Goal: Task Accomplishment & Management: Complete application form

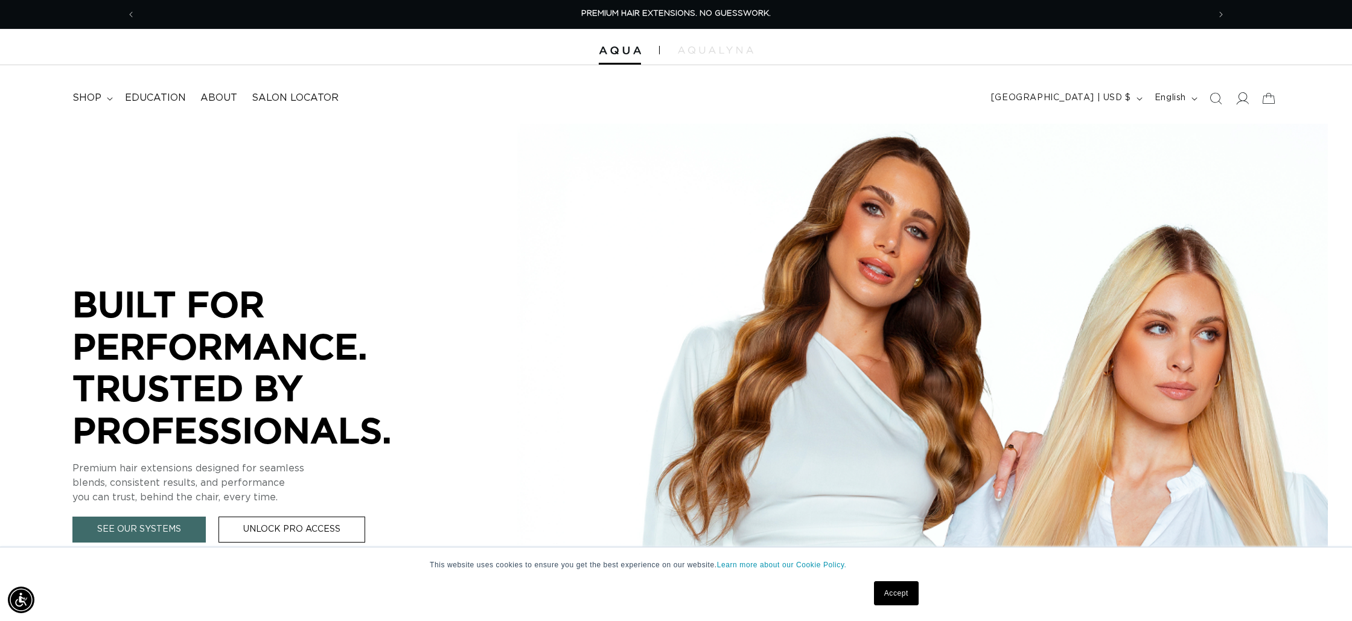
click at [1248, 97] on icon at bounding box center [1242, 98] width 13 height 13
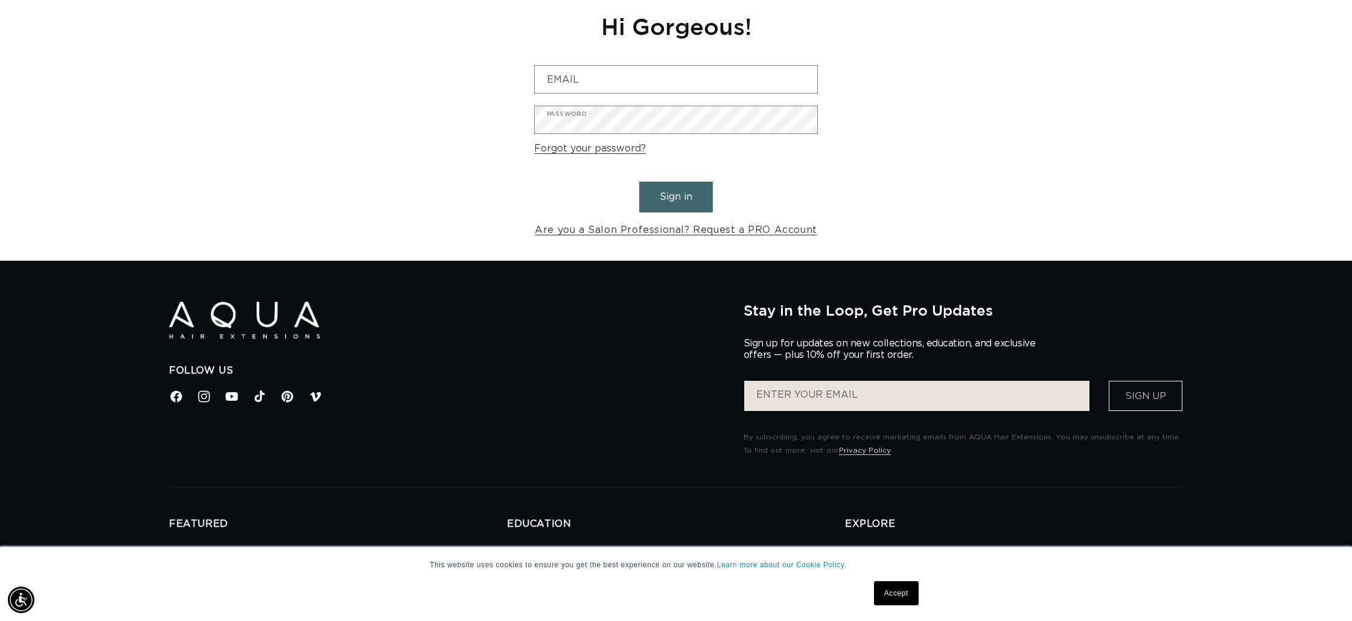
scroll to position [150, 0]
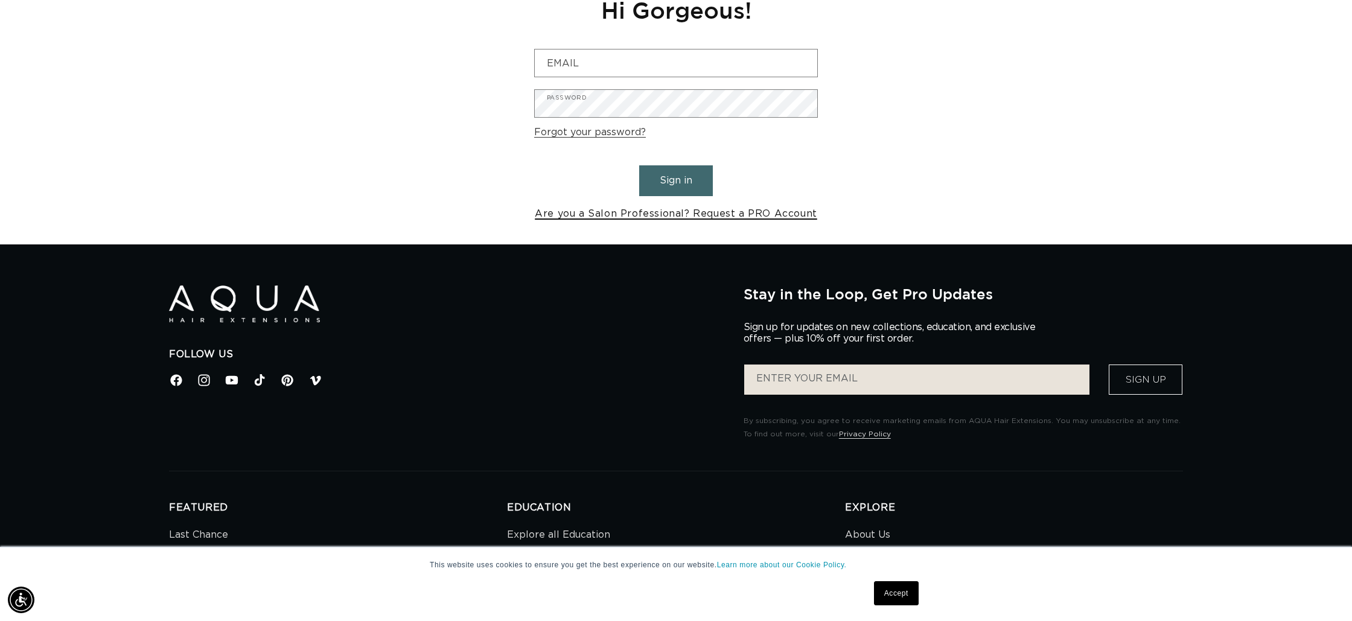
click at [694, 215] on link "Are you a Salon Professional? Request a PRO Account" at bounding box center [676, 214] width 282 height 18
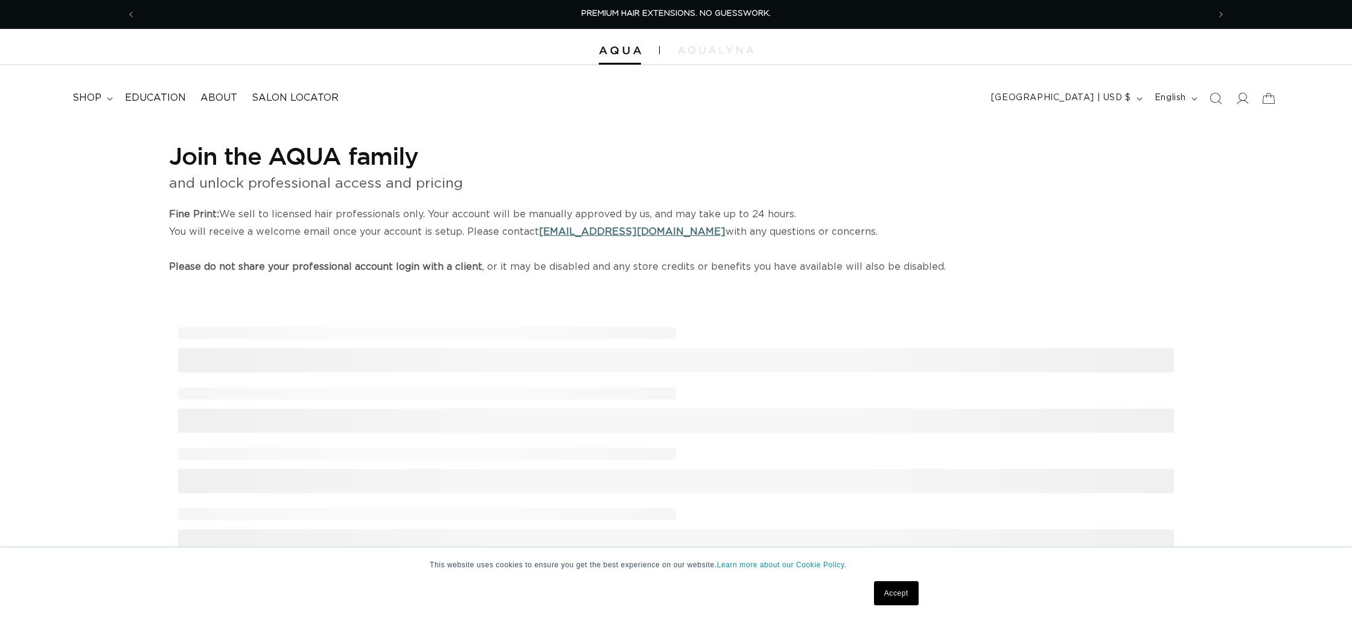
select select "US"
select select "[GEOGRAPHIC_DATA]"
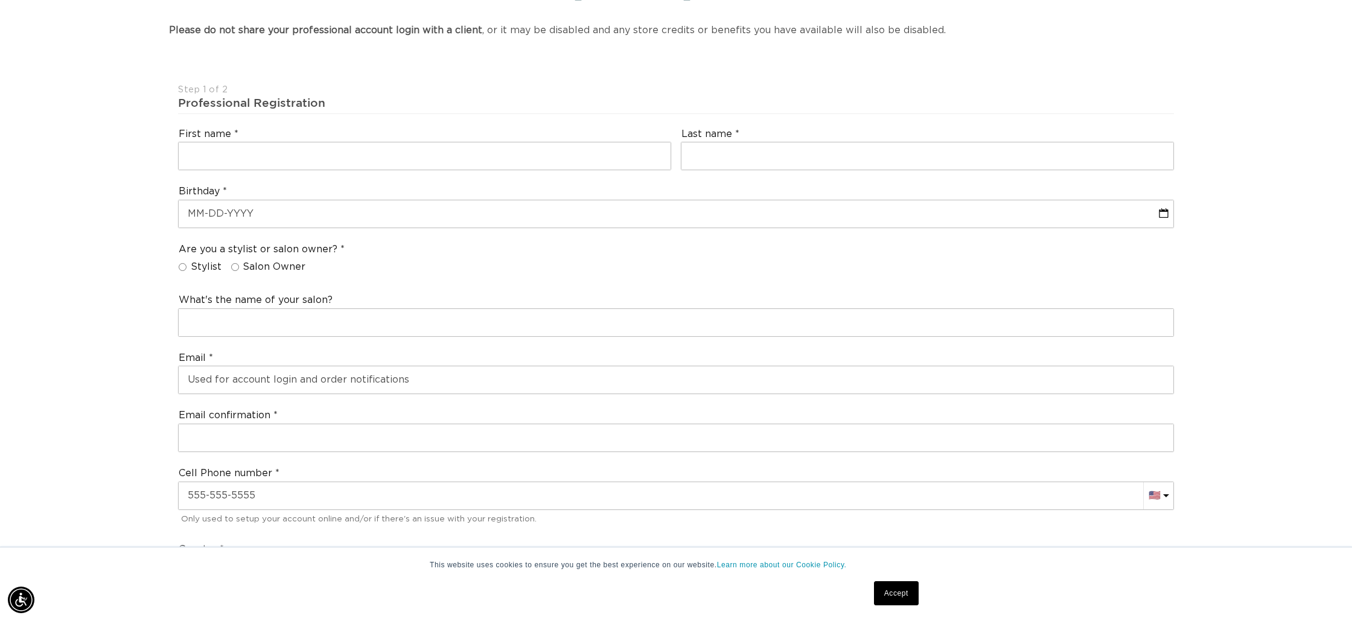
scroll to position [235, 0]
click at [301, 161] on input "text" at bounding box center [425, 157] width 492 height 27
type input "stephanie"
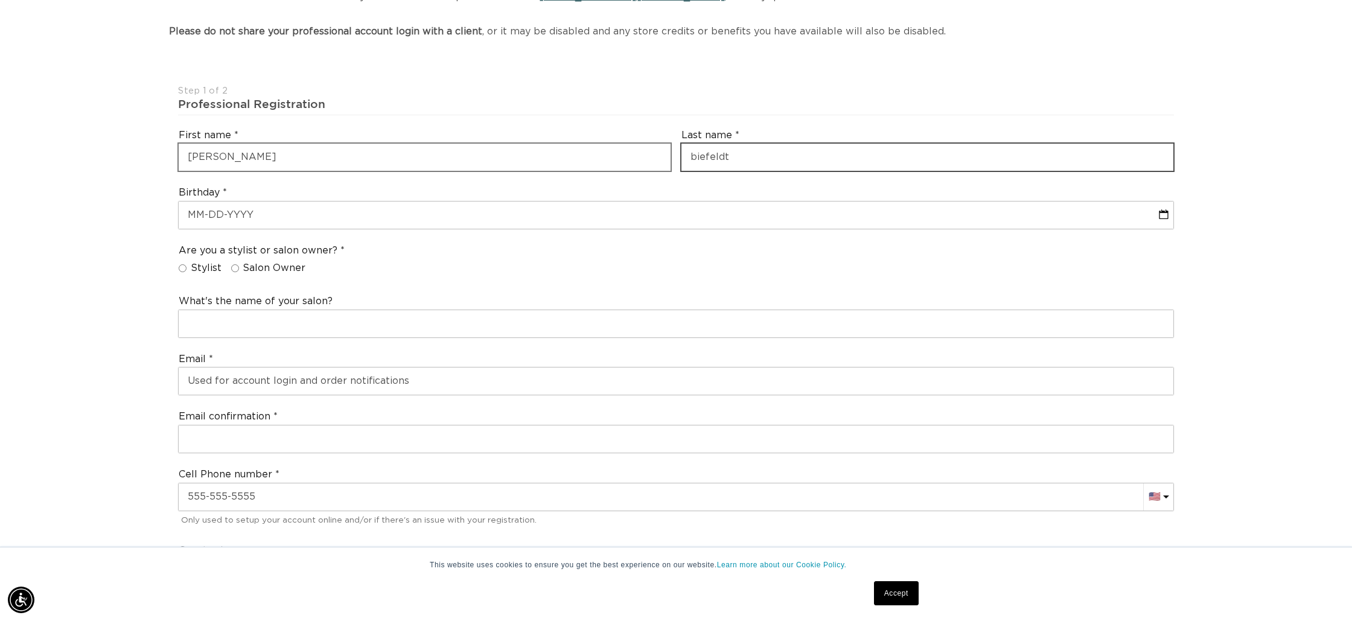
type input "biefeldt"
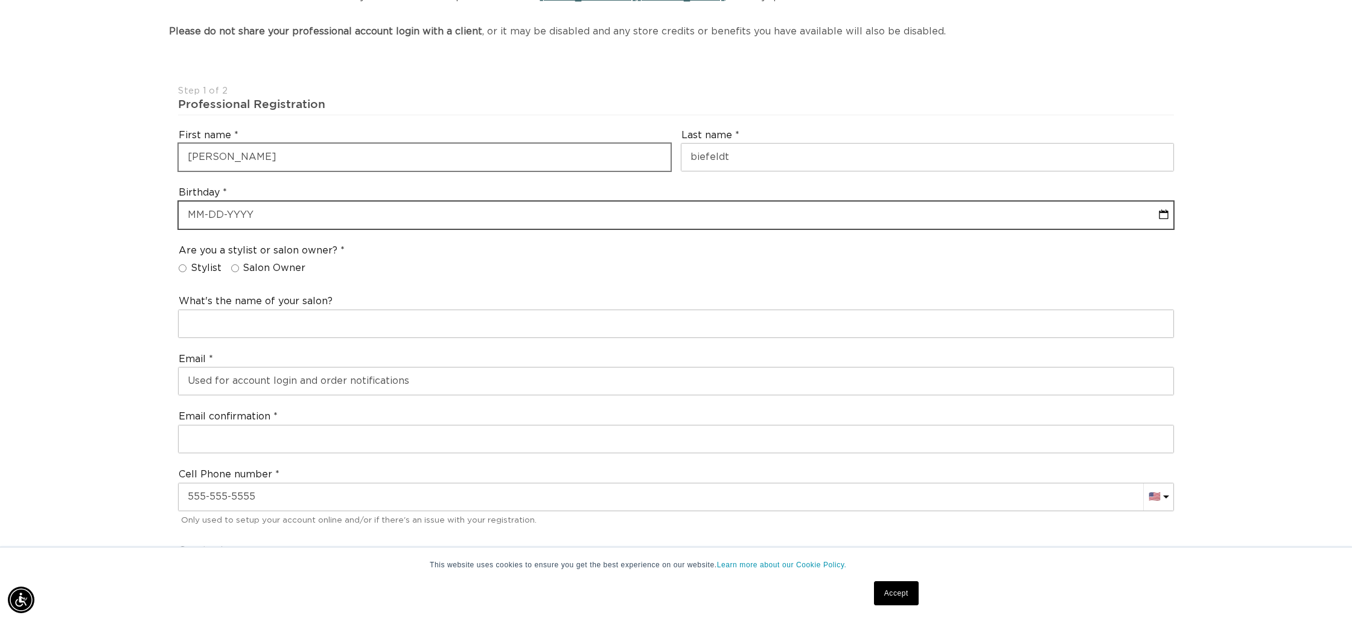
select select "8"
select select "2025"
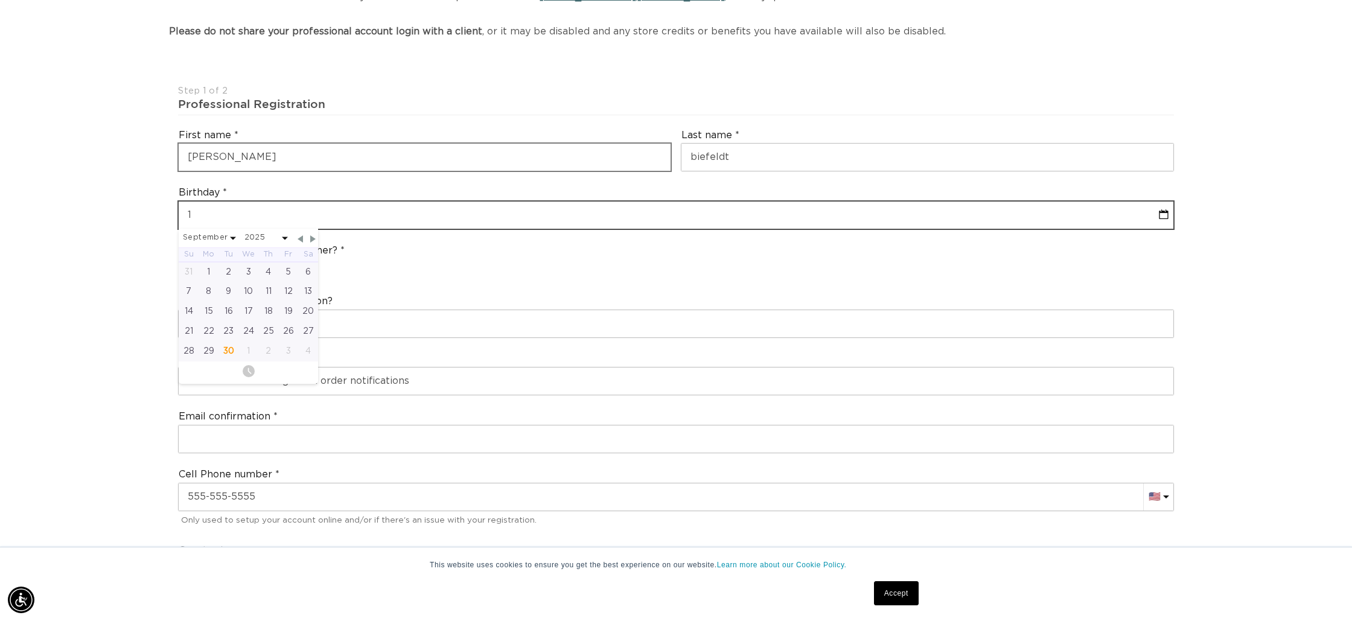
type input "11"
select select "8"
select select "2025"
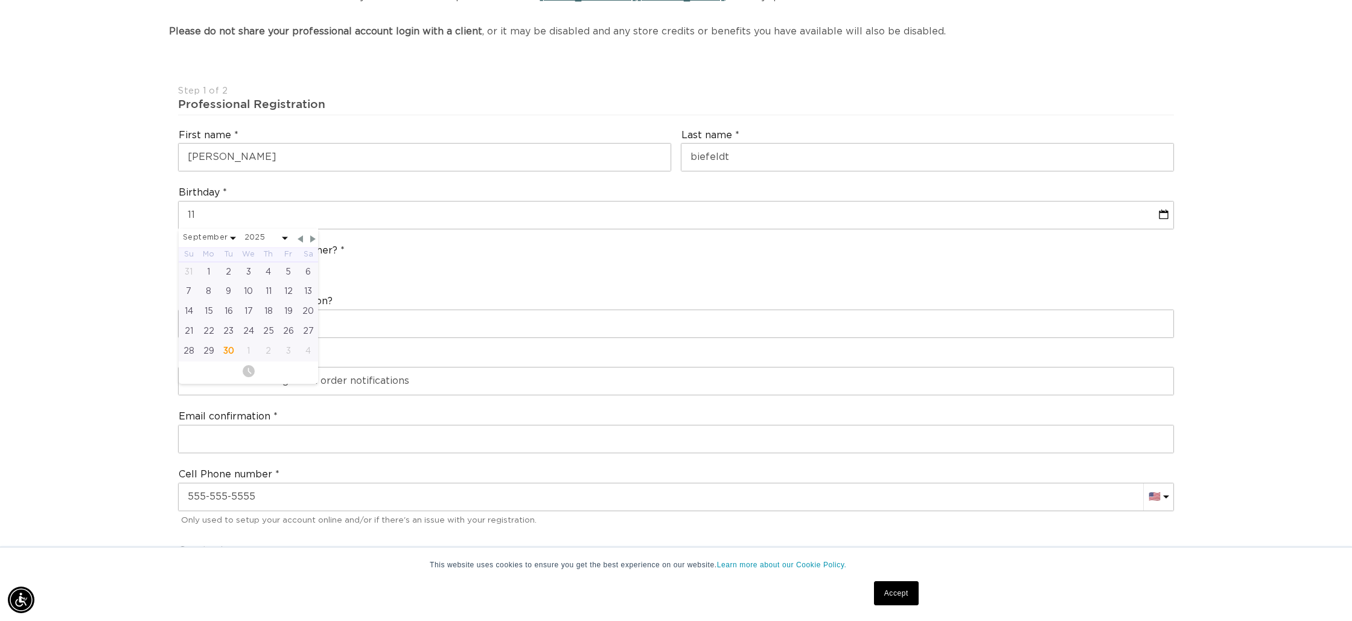
click at [230, 239] on span at bounding box center [233, 238] width 6 height 3
click at [282, 239] on span at bounding box center [285, 238] width 6 height 3
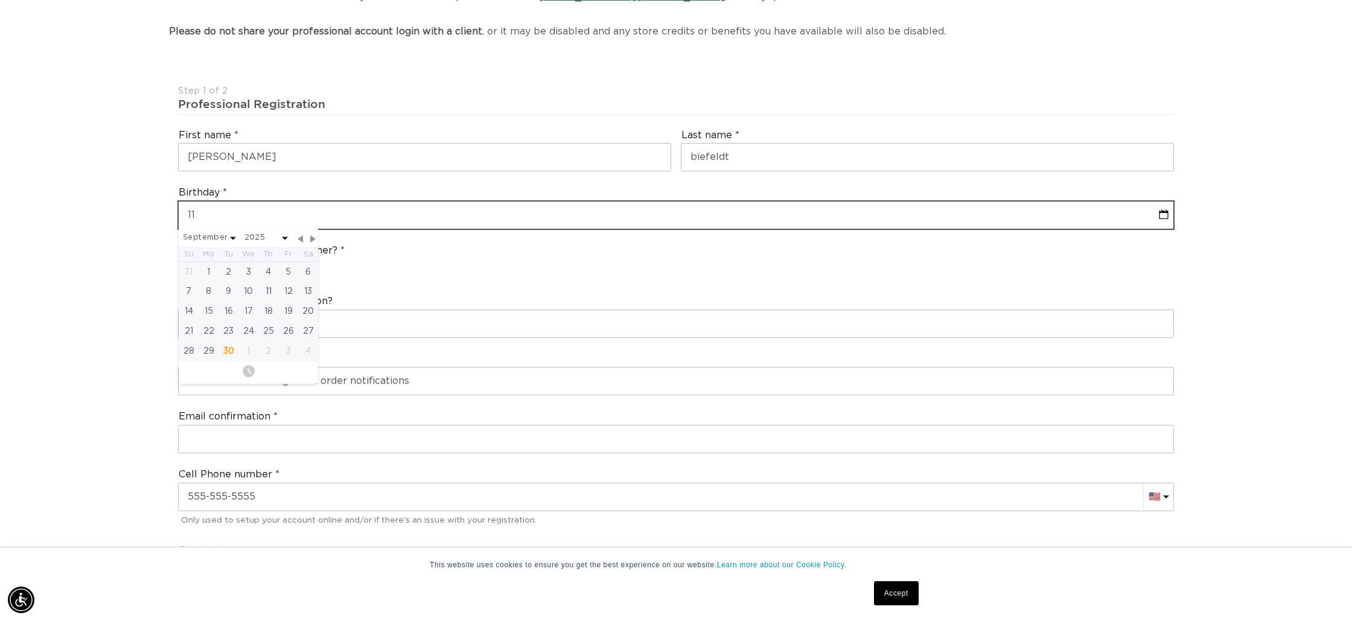
click at [215, 219] on input "11" at bounding box center [676, 215] width 995 height 27
type input "11/"
select select "8"
select select "2025"
type input "11/2"
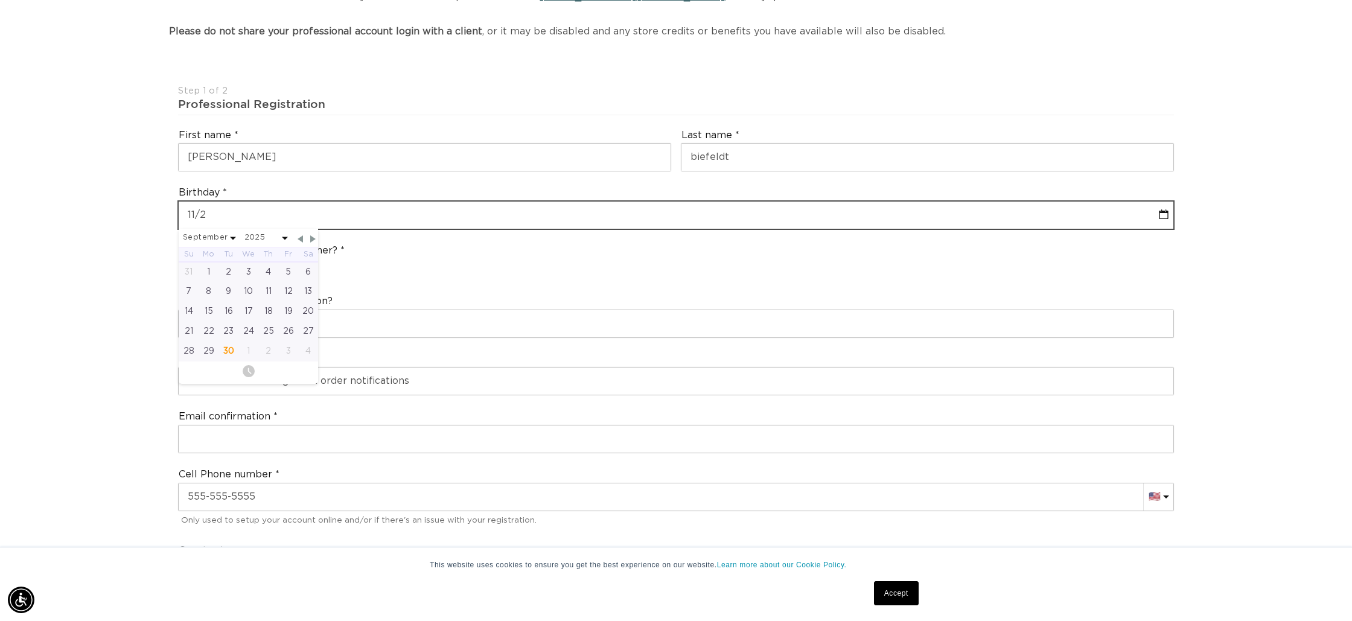
scroll to position [0, 1073]
select select "8"
select select "2025"
type input "11/24"
select select "8"
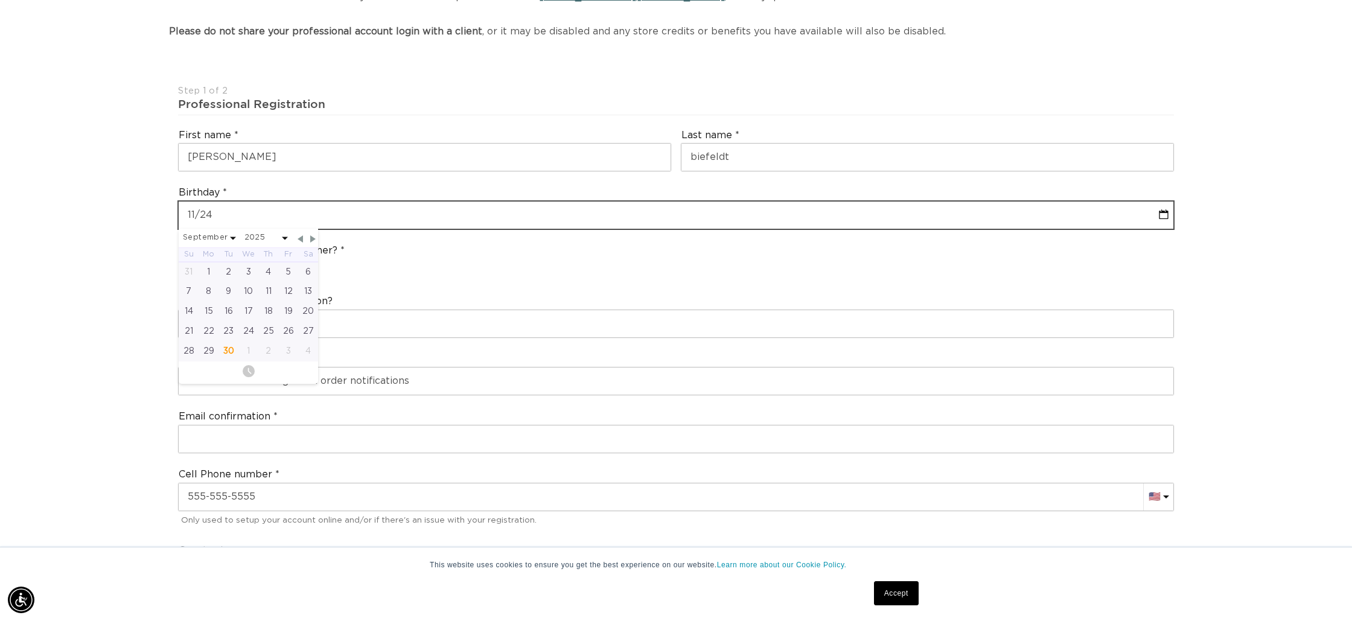
select select "2025"
type input "11/24/"
select select "8"
select select "2025"
type input "11/24/1"
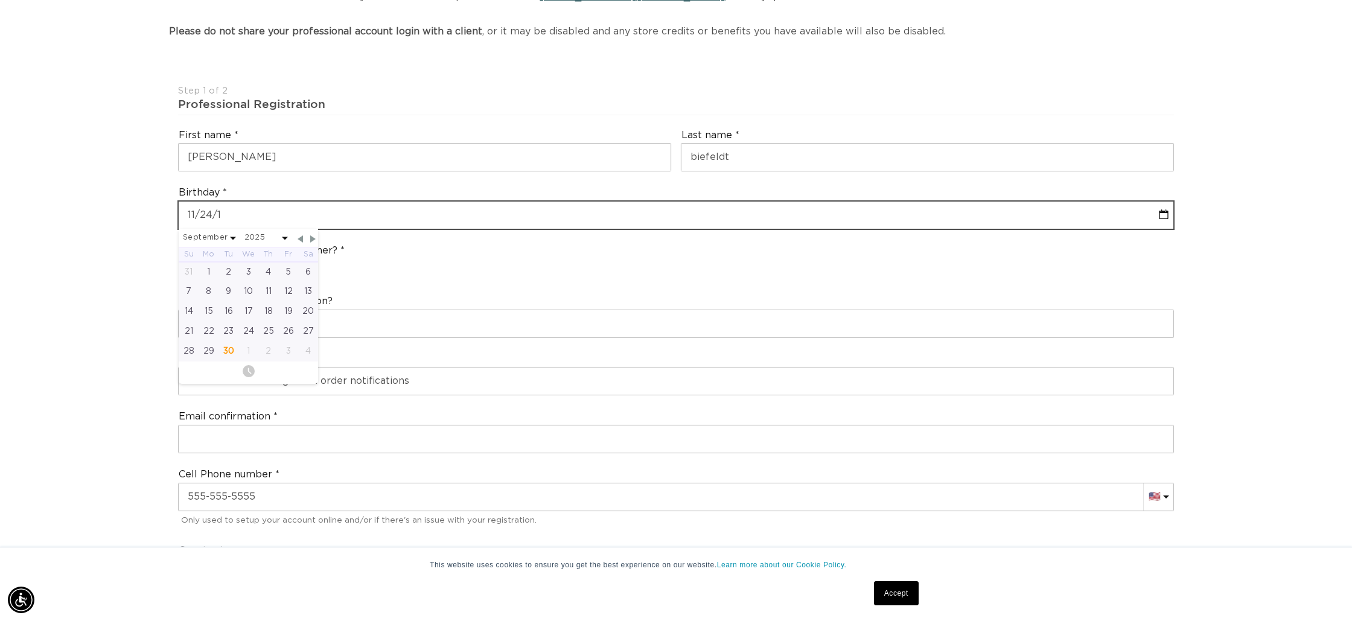
select select "8"
select select "2025"
type input "11/24/19"
select select "8"
select select "2025"
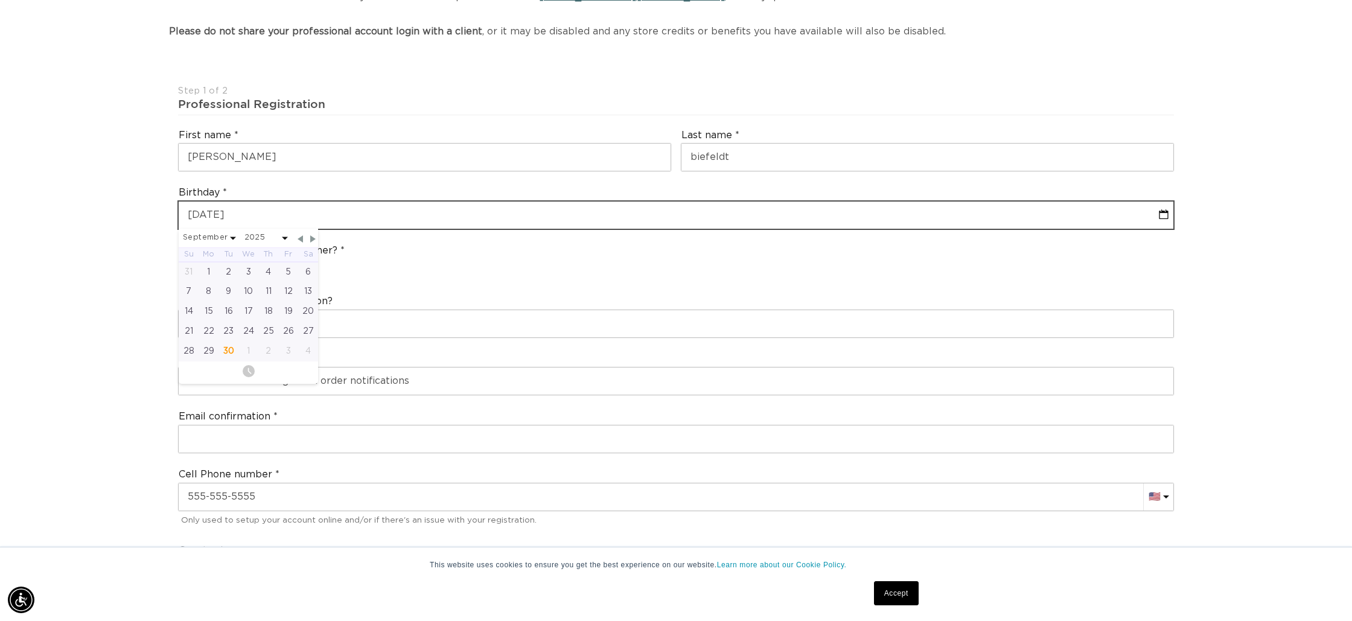
type input "11/24/198"
select select "8"
select select "2025"
type input "11-24-1980"
select select "10"
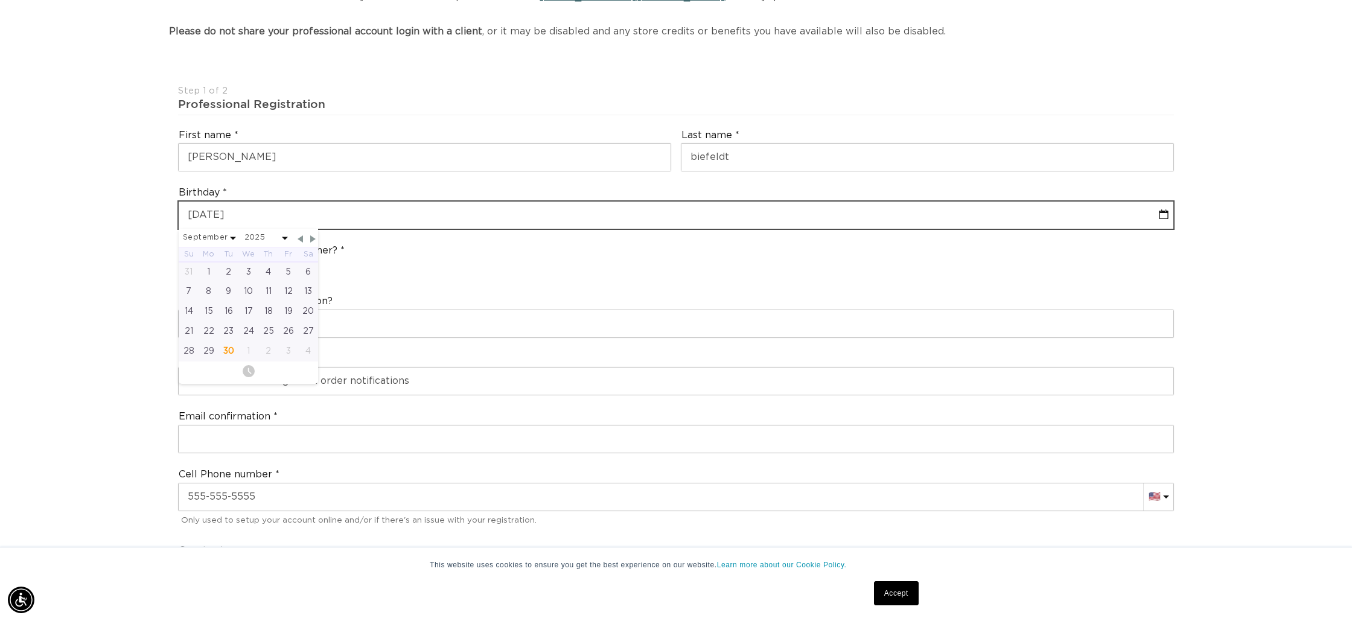
select select "1980"
type input "11-24-1980"
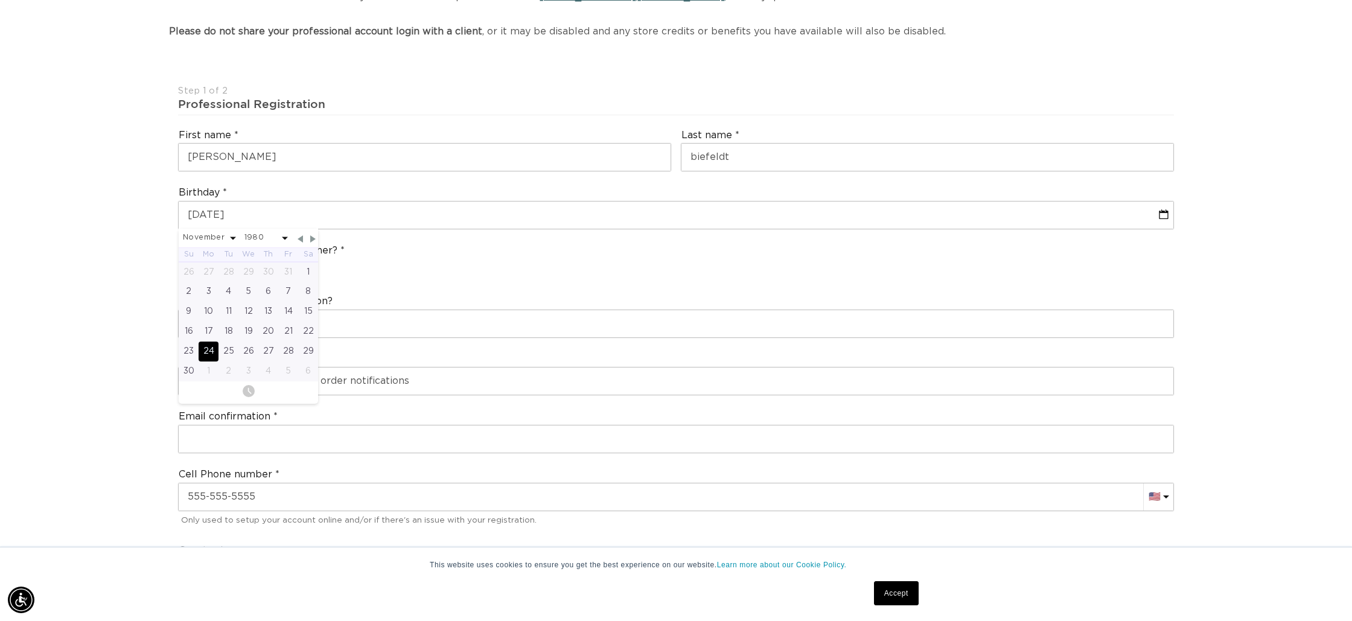
click at [209, 346] on div "24" at bounding box center [209, 352] width 20 height 20
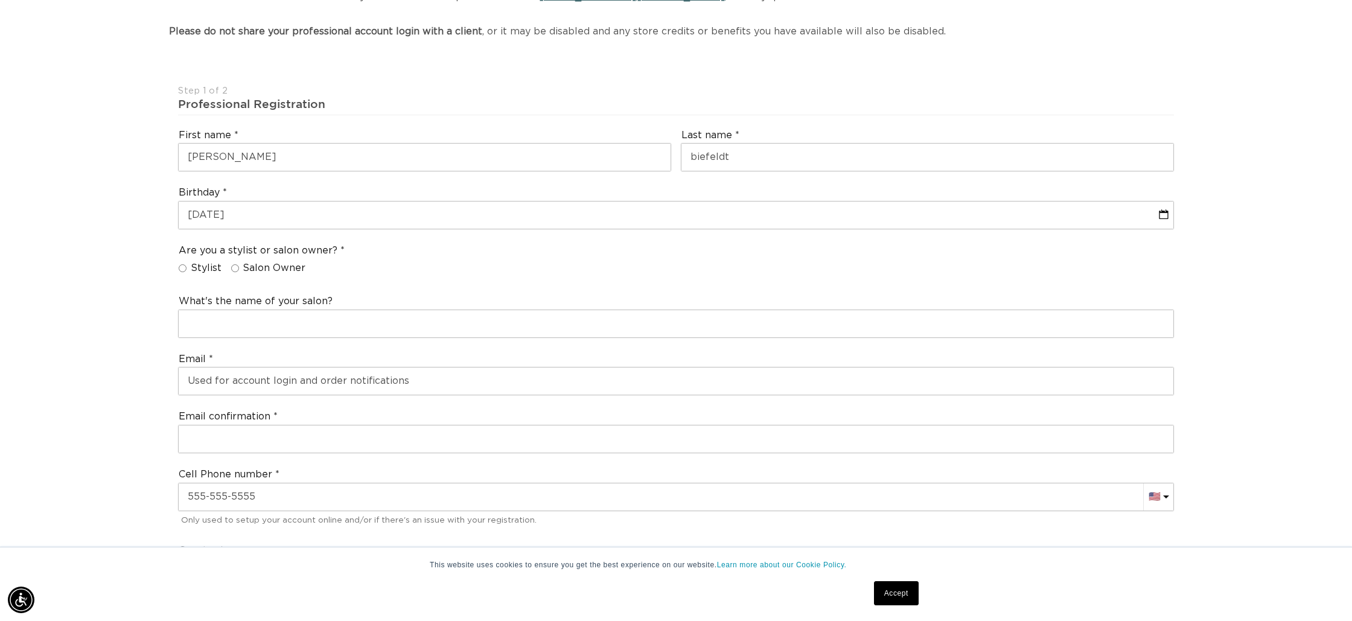
click at [182, 269] on input "Stylist" at bounding box center [183, 268] width 8 height 8
radio input "true"
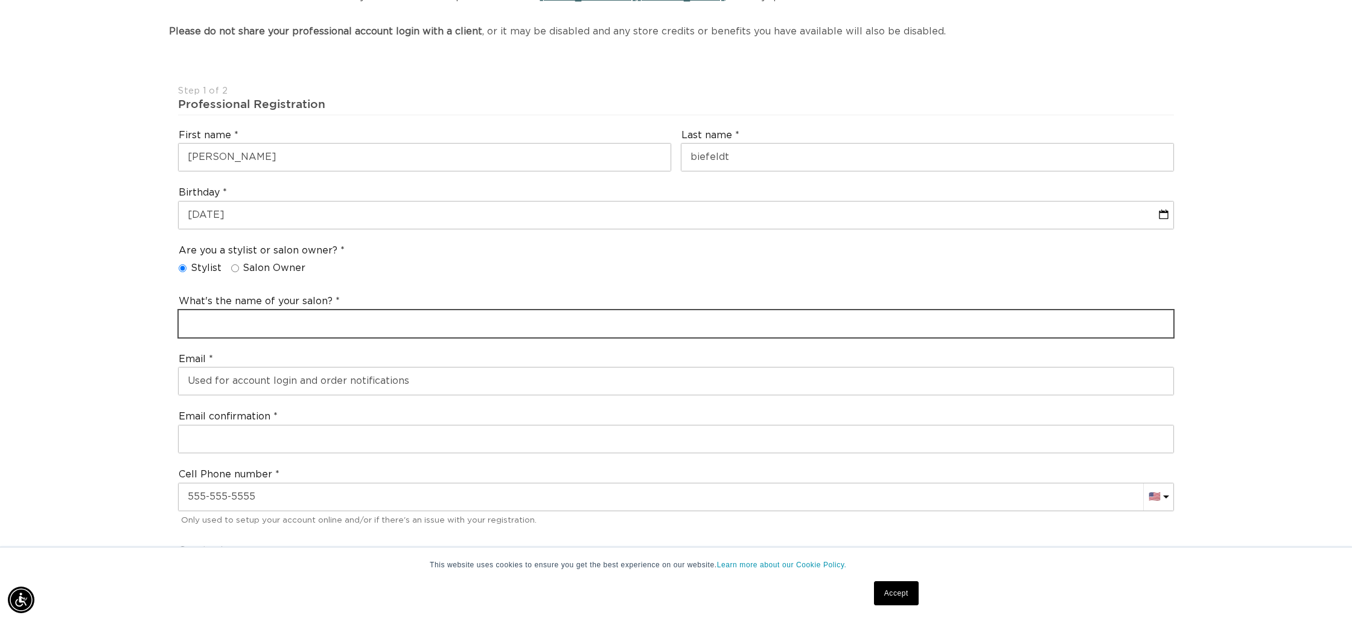
click at [225, 317] on input "text" at bounding box center [676, 323] width 995 height 27
type input "Blonde Faith Salon"
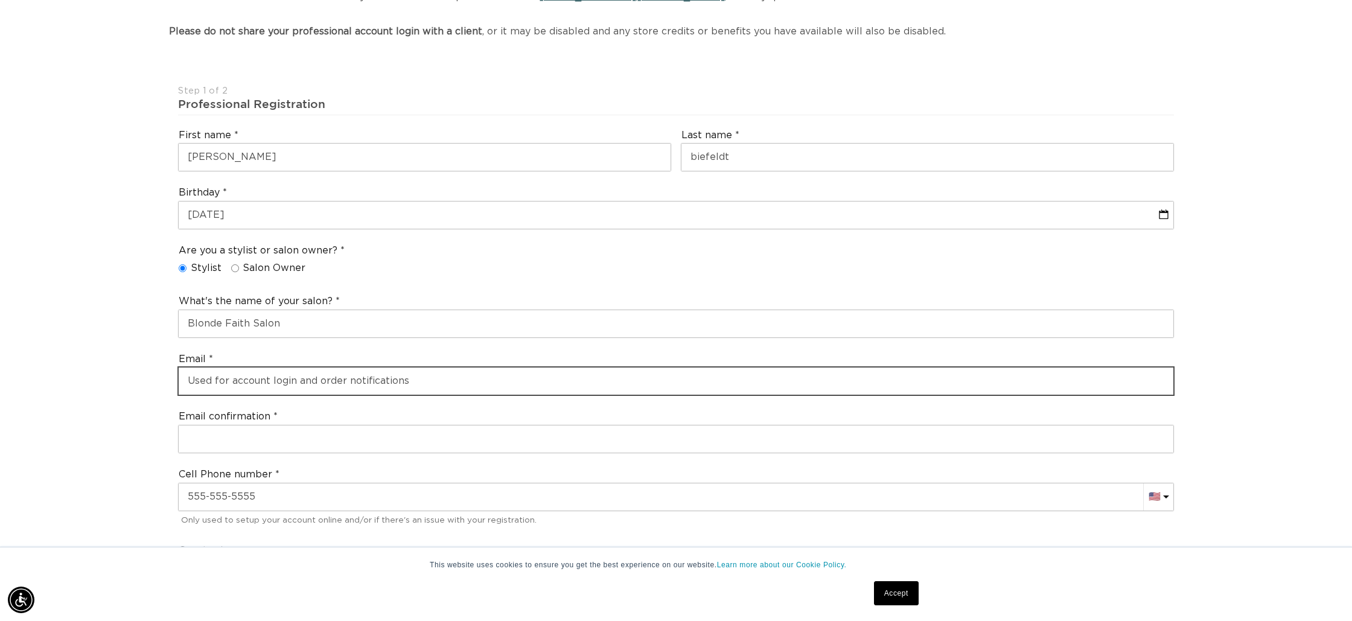
click at [378, 387] on input "email" at bounding box center [676, 381] width 995 height 27
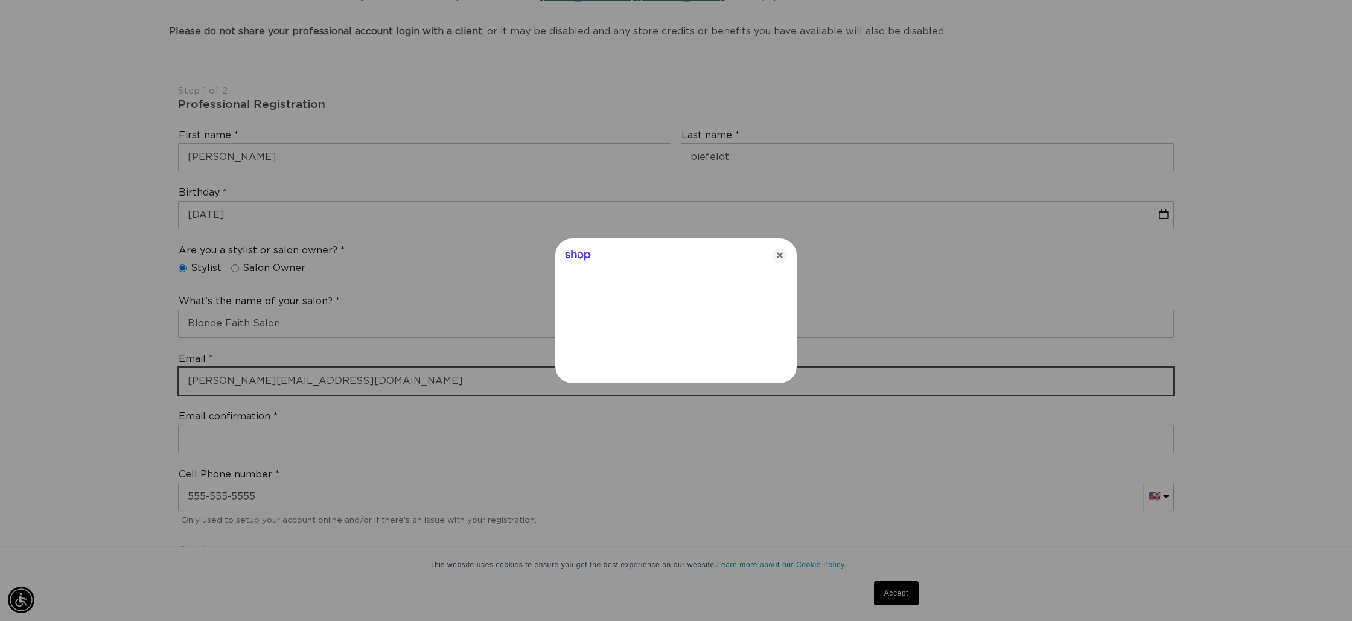
scroll to position [0, 1073]
type input "stephaniebiefeldt@yahoo.com"
click at [774, 254] on icon "Close" at bounding box center [780, 255] width 14 height 14
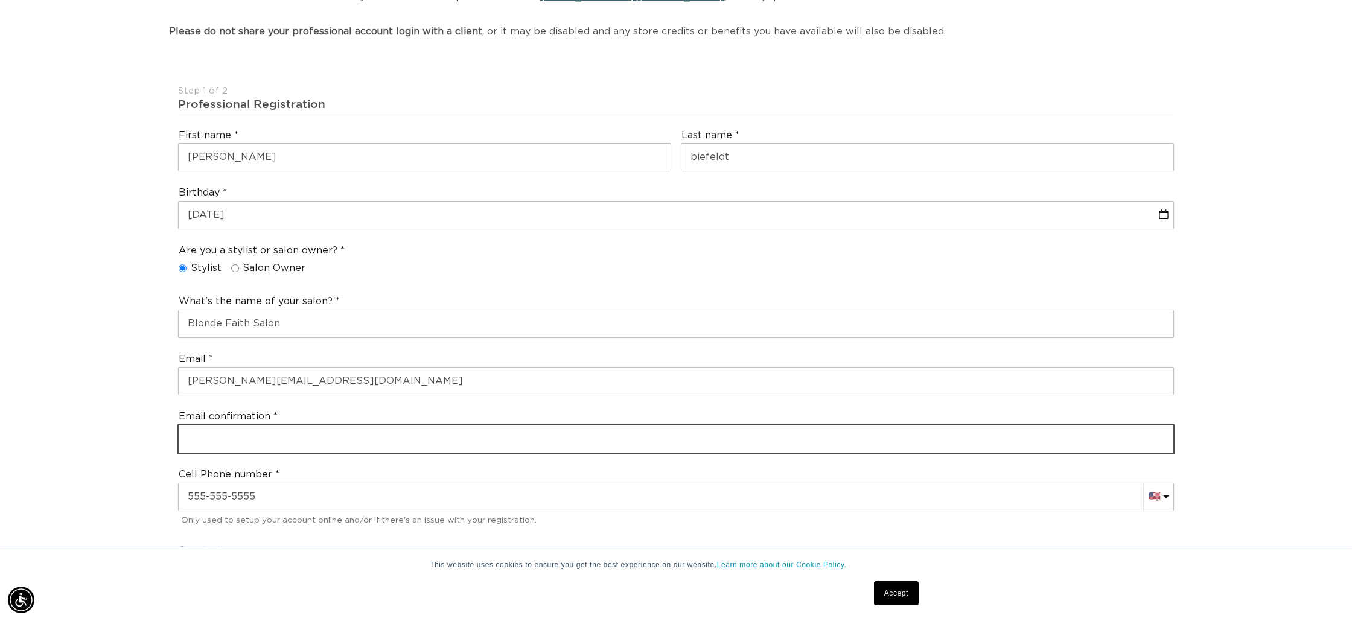
click at [232, 439] on input "email" at bounding box center [676, 439] width 995 height 27
type input "s"
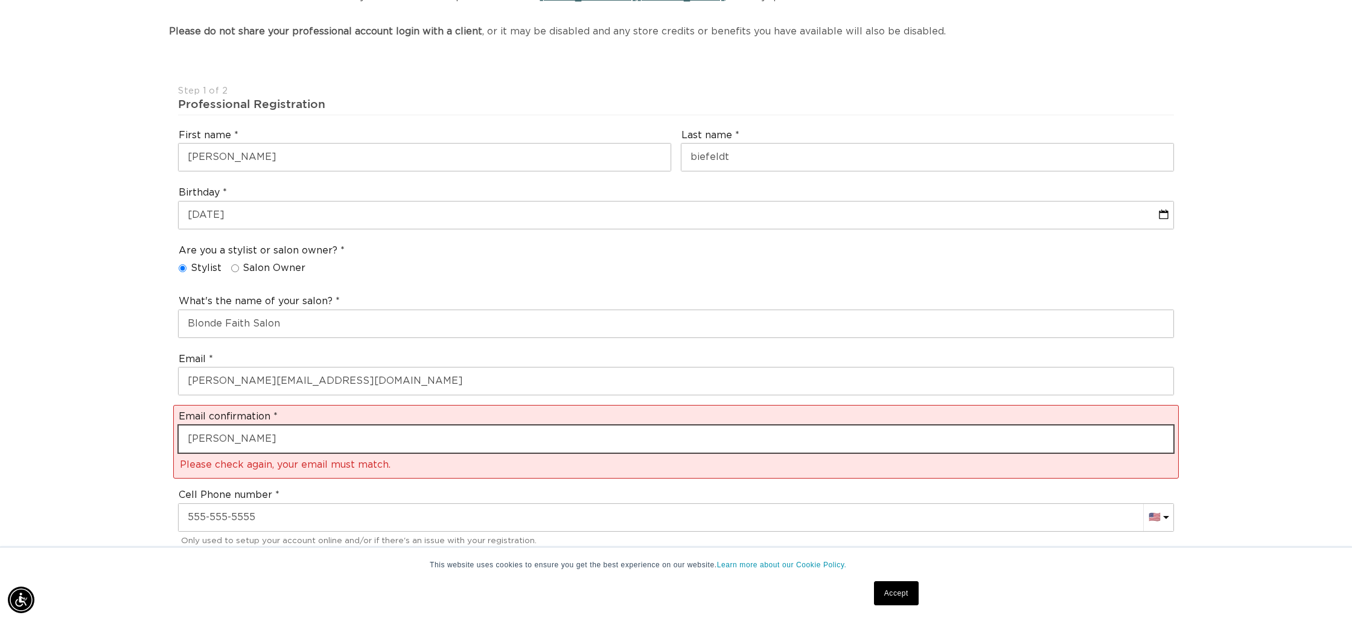
scroll to position [0, 0]
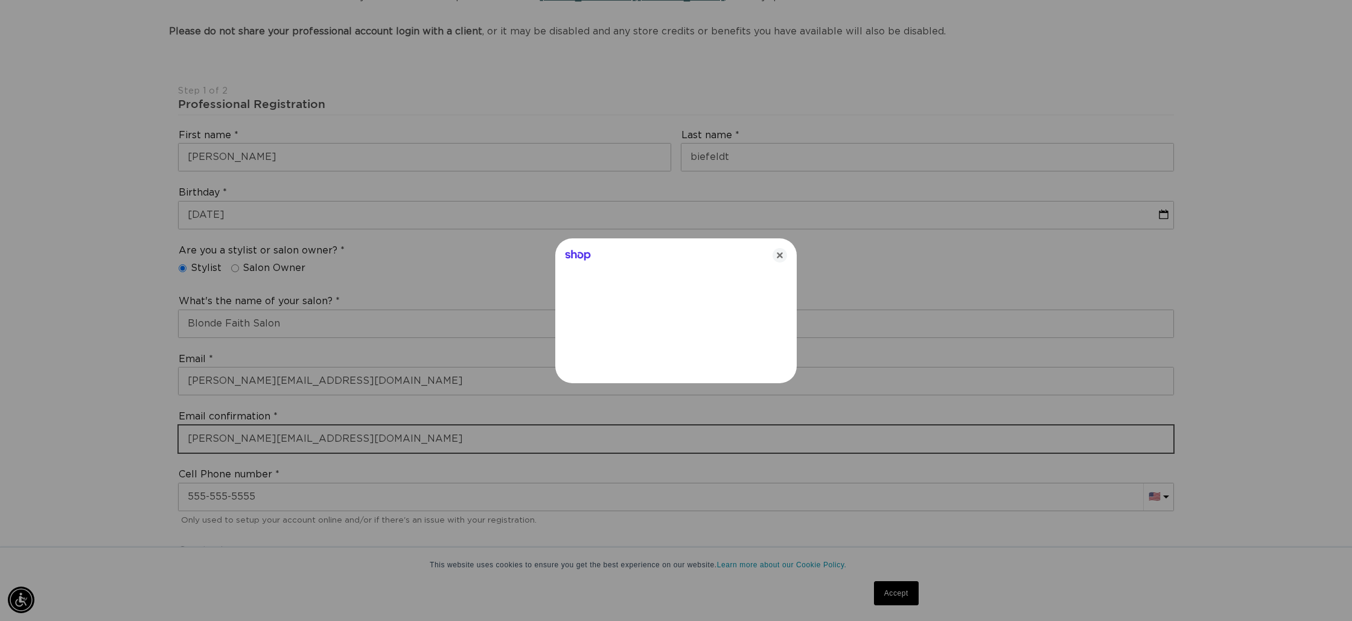
type input "stephaniebiefeldt@yahoo.com"
click at [283, 498] on div at bounding box center [676, 310] width 1352 height 621
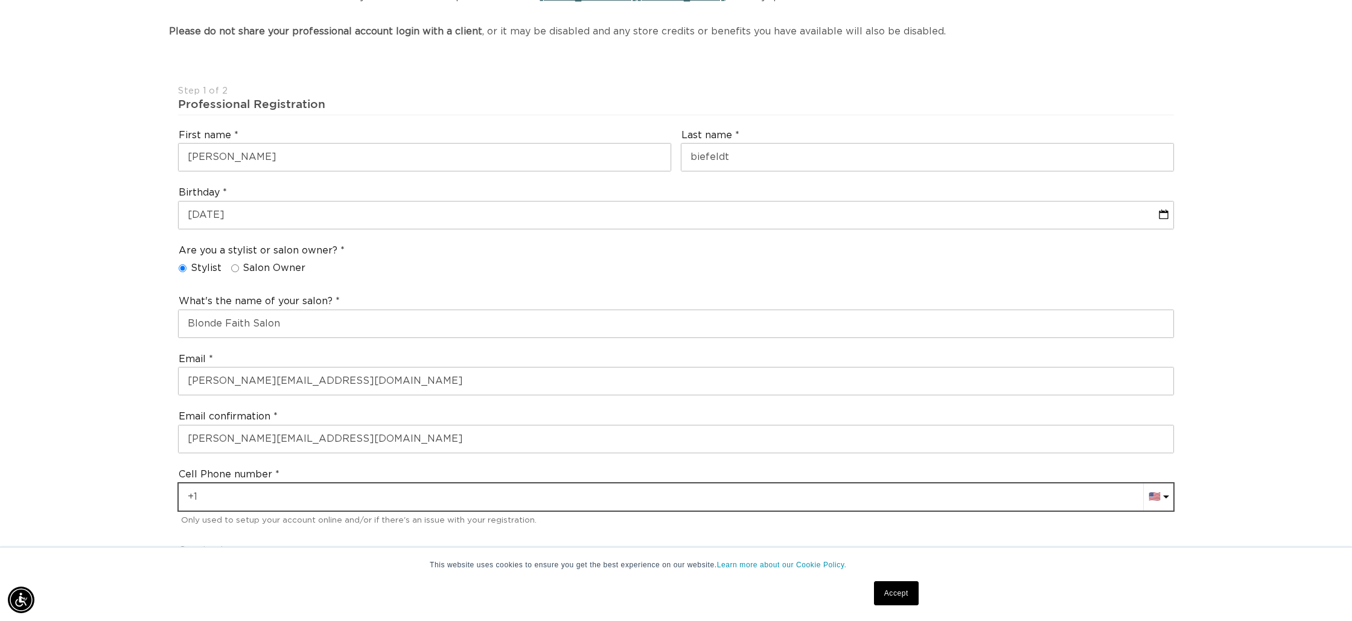
click at [282, 498] on input "+1" at bounding box center [676, 496] width 995 height 27
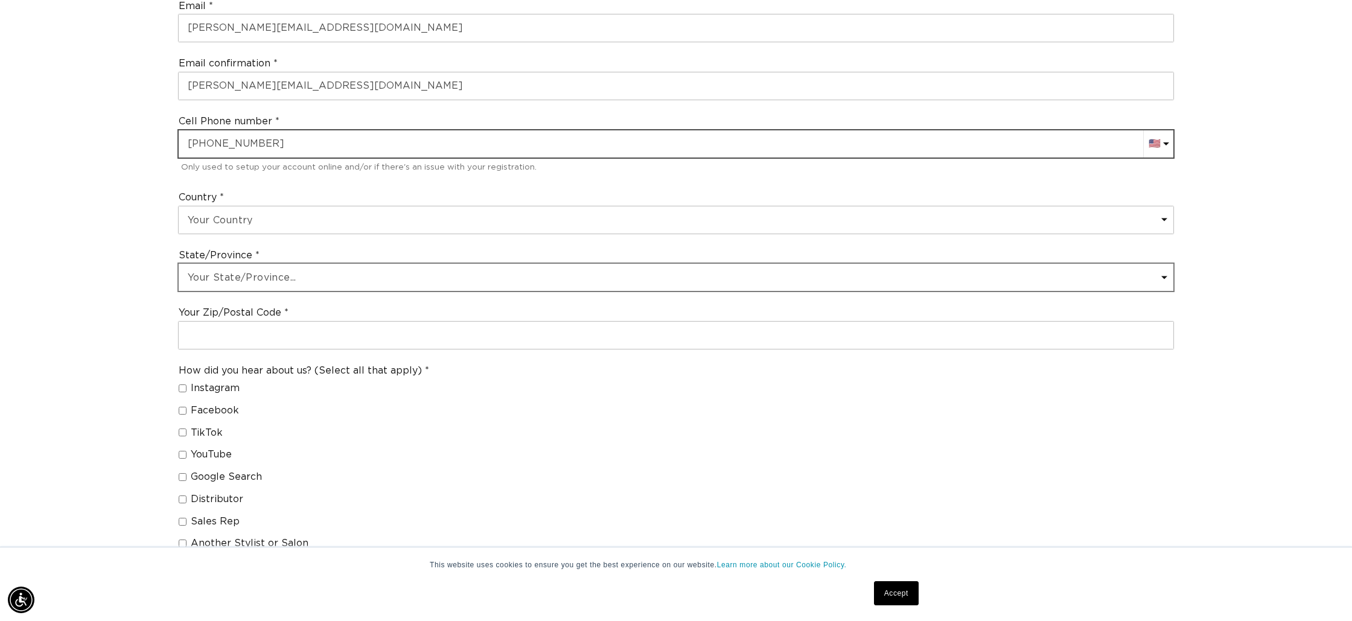
type input "+1 909 223 4007"
click at [337, 276] on select "Your State/Province... Alabama Alaska American Samoa Arizona Arkansas Californi…" at bounding box center [676, 277] width 995 height 27
select select "Texas"
click at [179, 264] on select "Your State/Province... Alabama Alaska American Samoa Arizona Arkansas Californi…" at bounding box center [676, 277] width 995 height 27
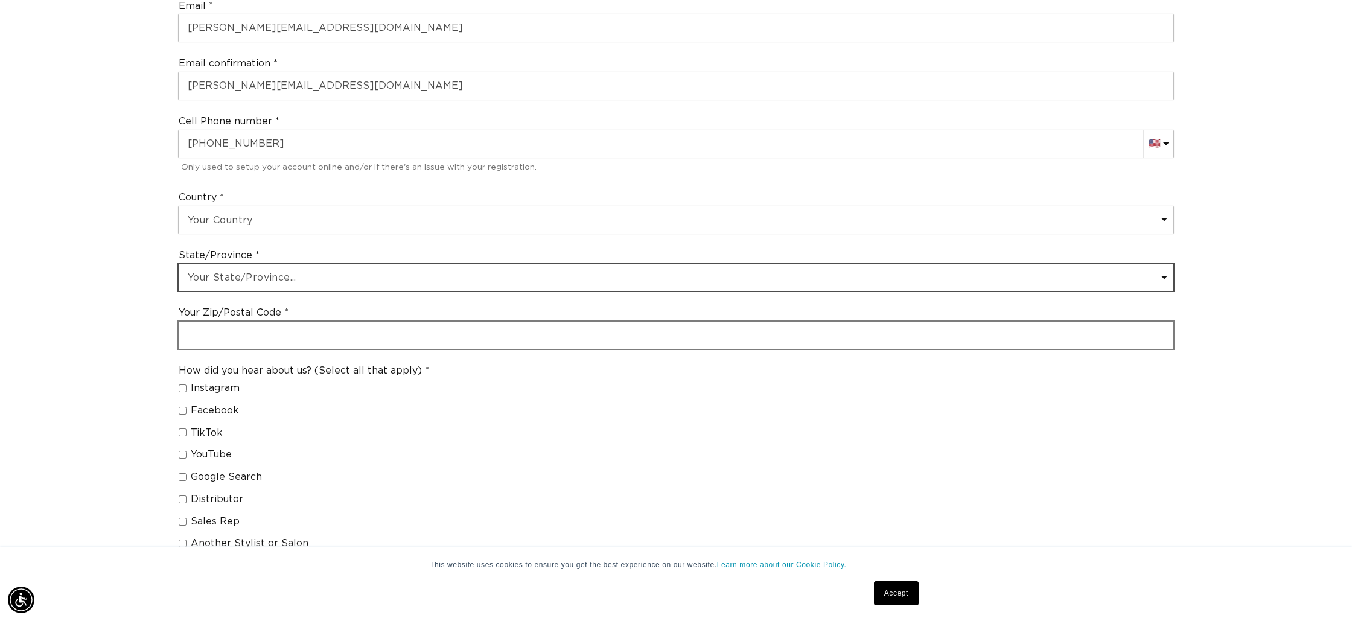
scroll to position [0, 2146]
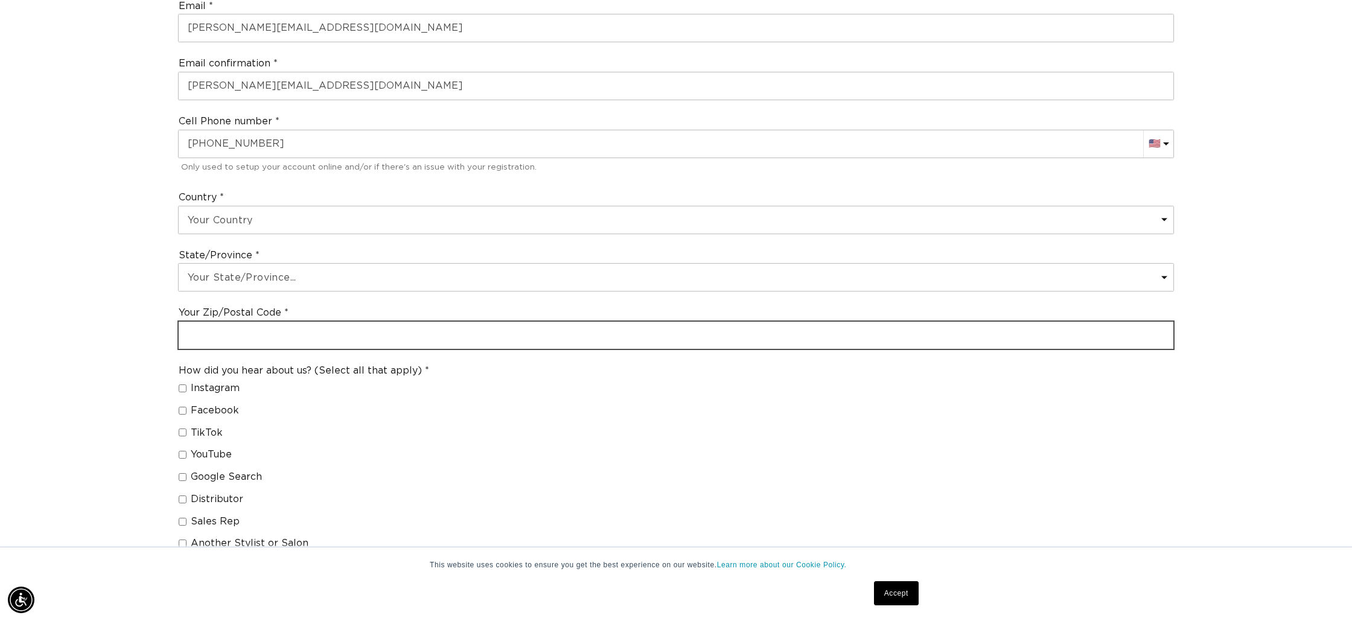
click at [237, 337] on input "text" at bounding box center [676, 335] width 995 height 27
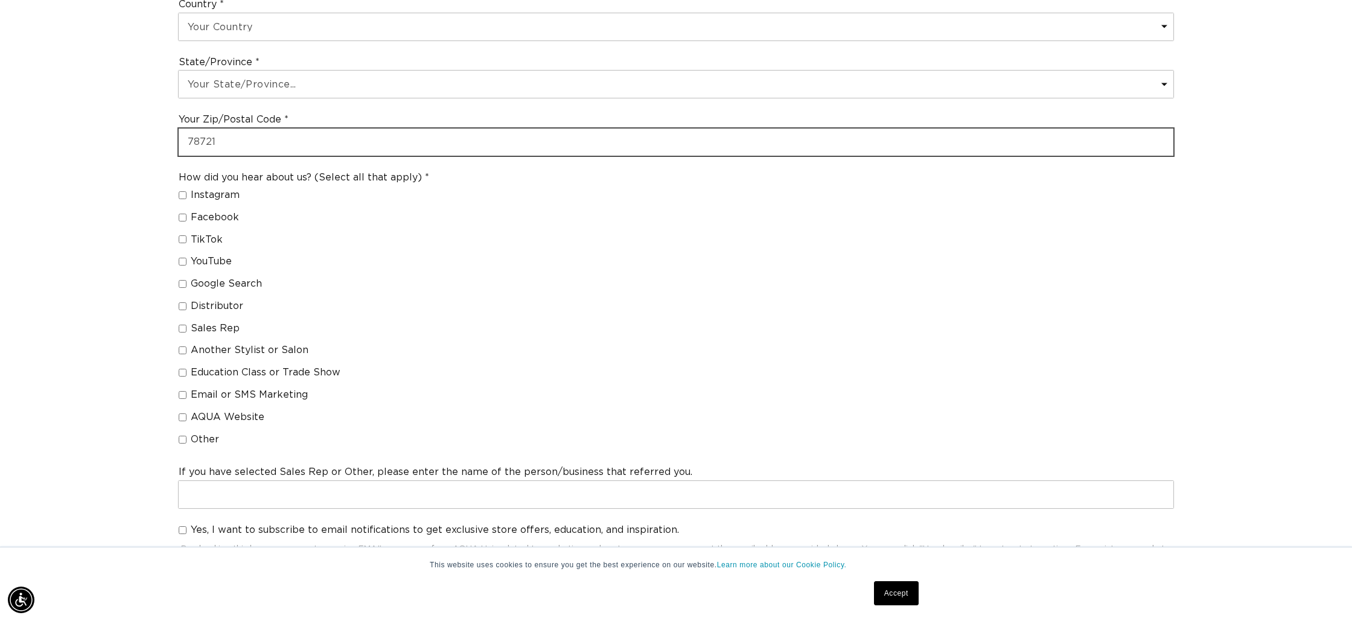
type input "78721"
click at [180, 194] on input "Instagram" at bounding box center [183, 195] width 8 height 8
checkbox input "true"
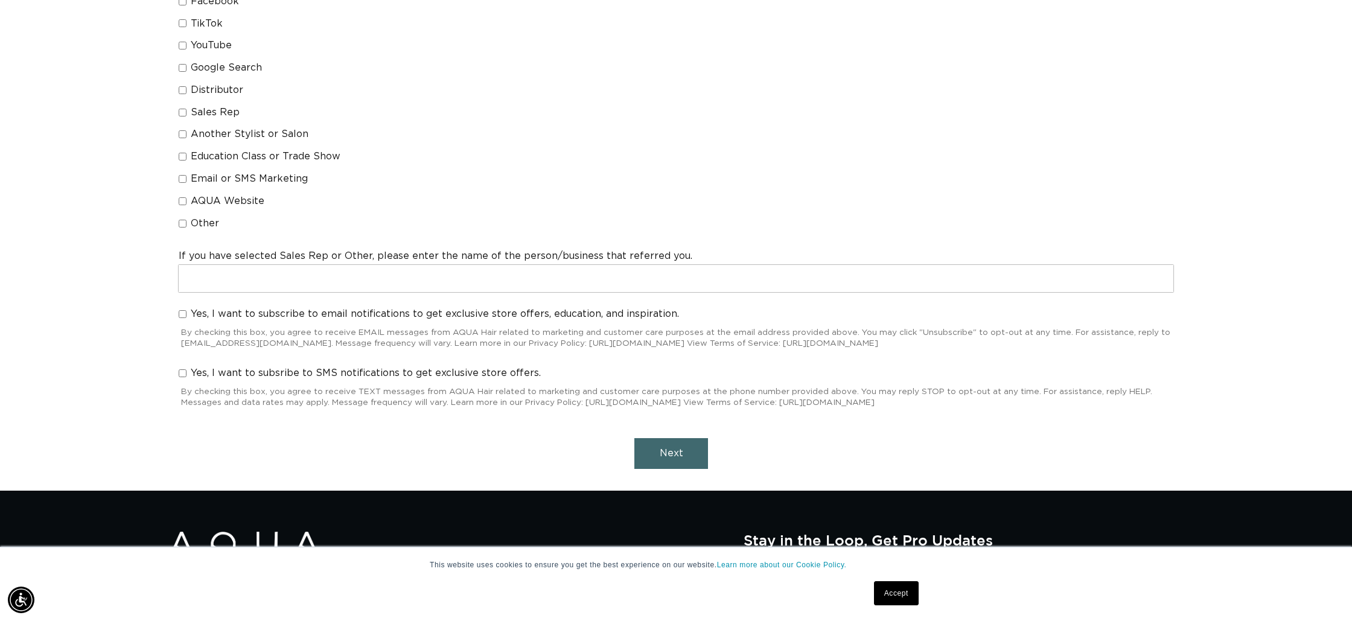
scroll to position [0, 1073]
click at [182, 312] on input "Yes, I want to subscribe to email notifications to get exclusive store offers, …" at bounding box center [183, 314] width 8 height 8
checkbox input "true"
click at [673, 450] on span "Next" at bounding box center [672, 453] width 24 height 10
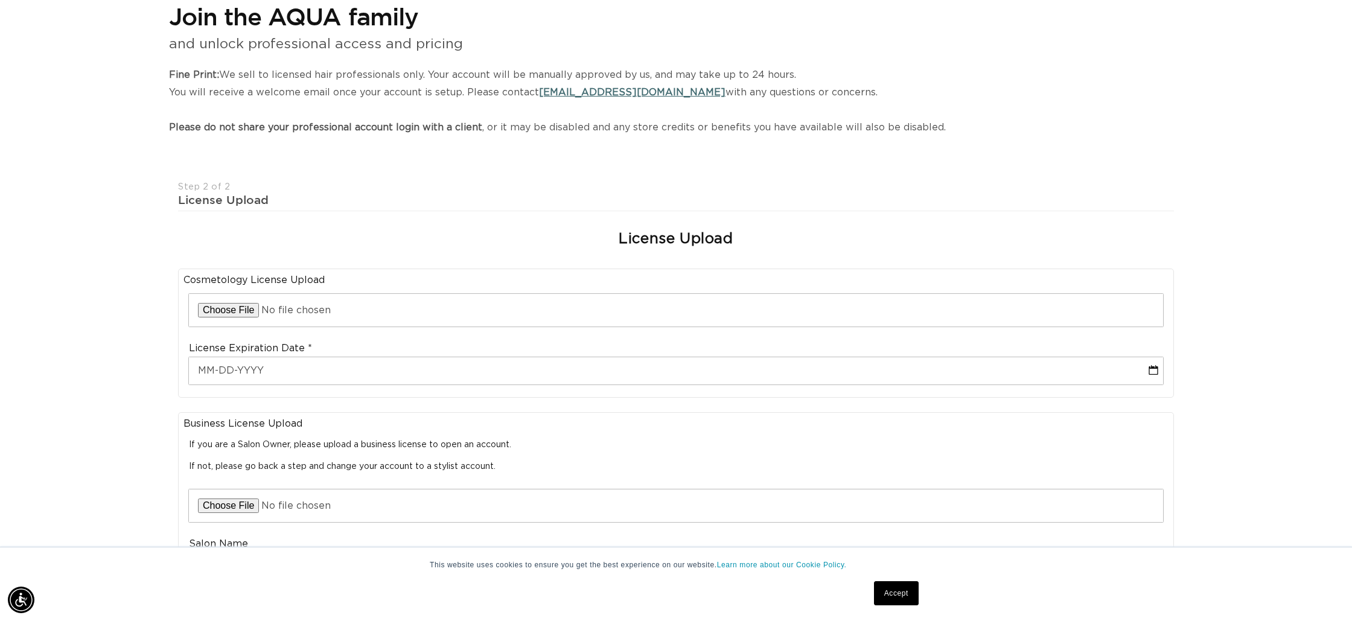
scroll to position [0, 0]
